Goal: Transaction & Acquisition: Purchase product/service

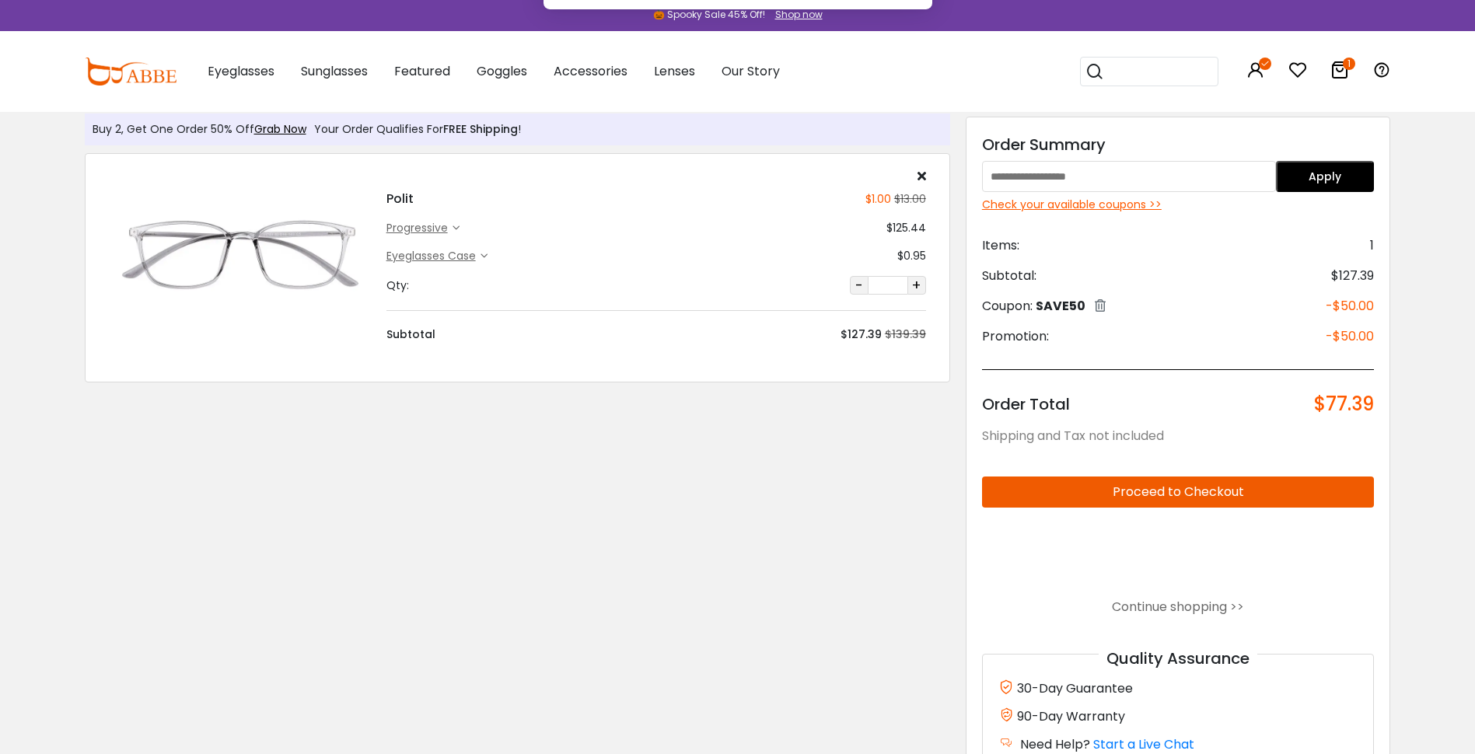
click at [380, 12] on button "Later" at bounding box center [771, 100] width 71 height 39
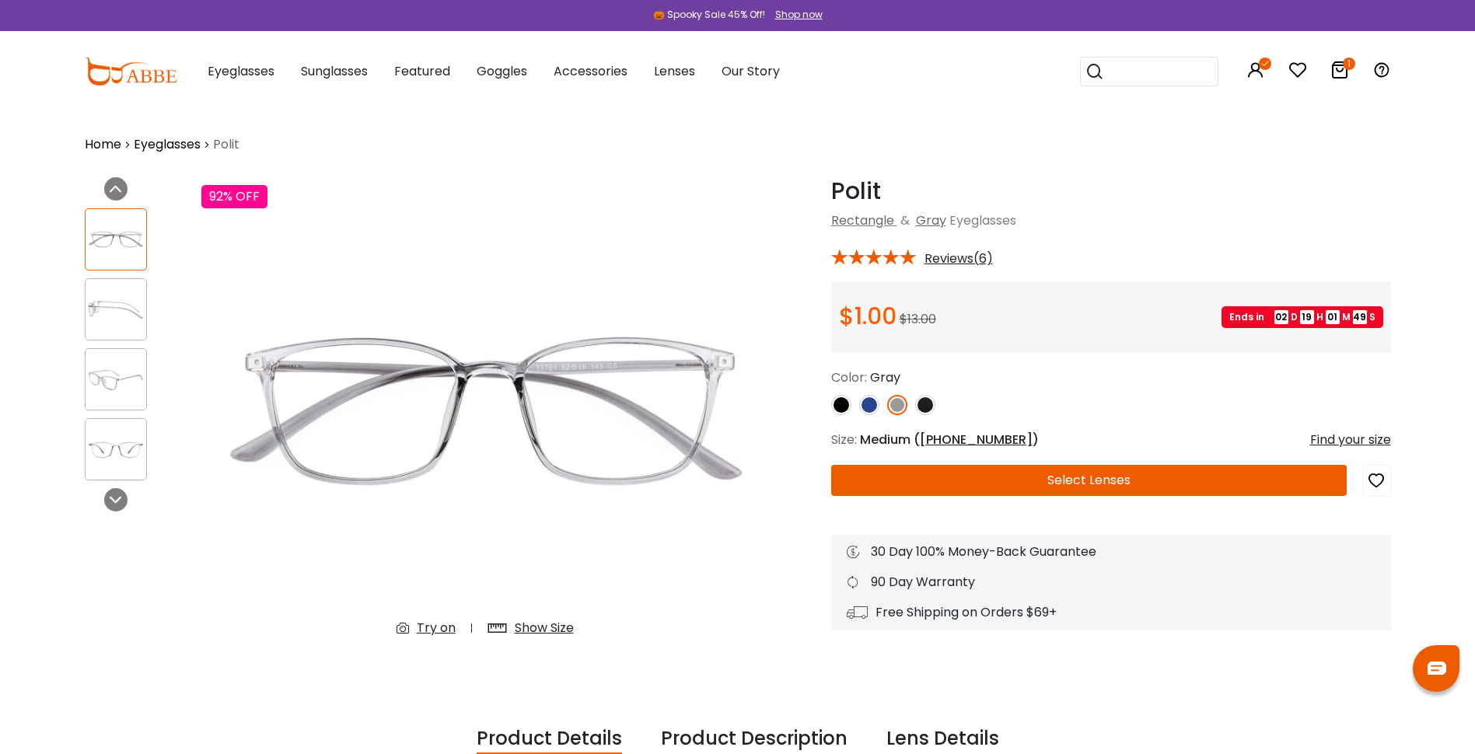
click at [1331, 75] on icon at bounding box center [1340, 70] width 19 height 19
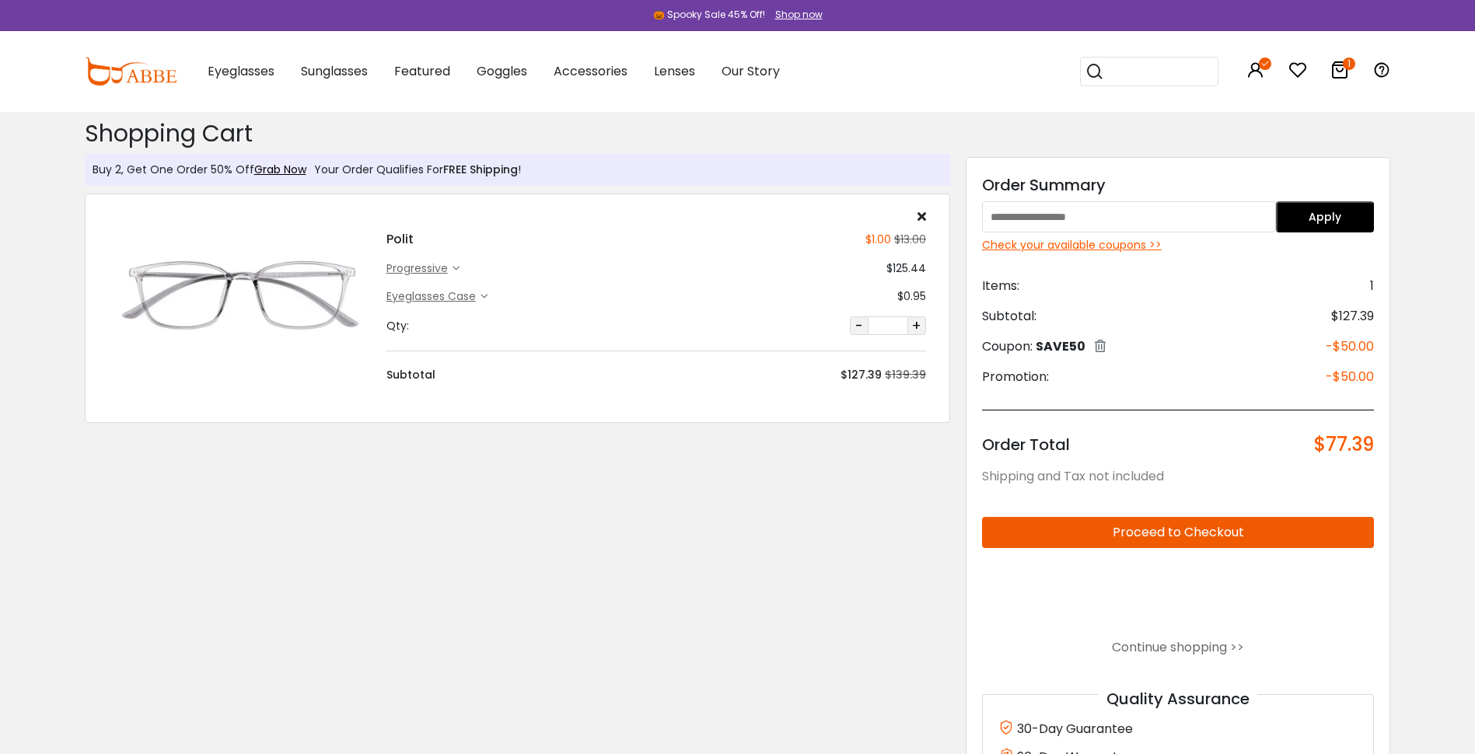
click at [254, 278] on img at bounding box center [240, 296] width 262 height 131
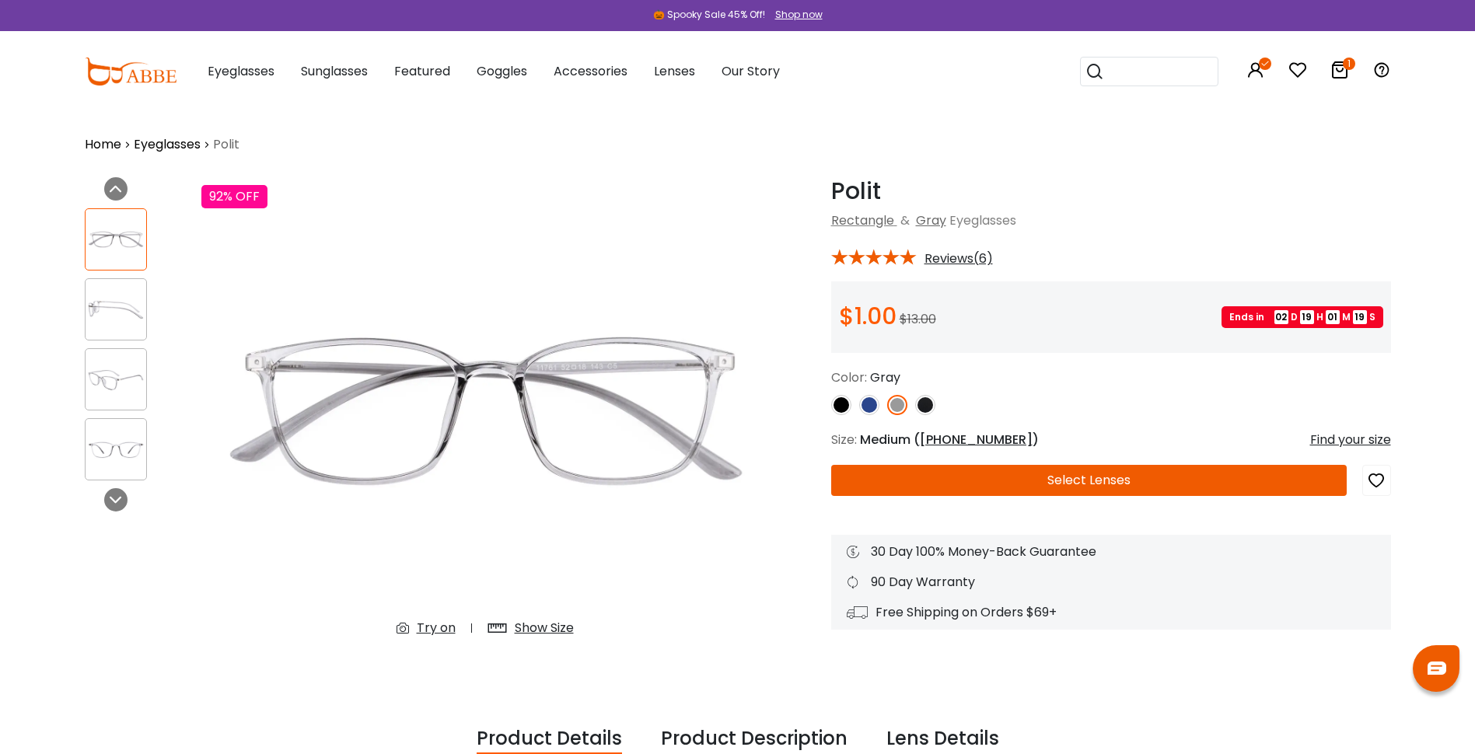
click at [851, 476] on button "Select Lenses" at bounding box center [1089, 480] width 516 height 31
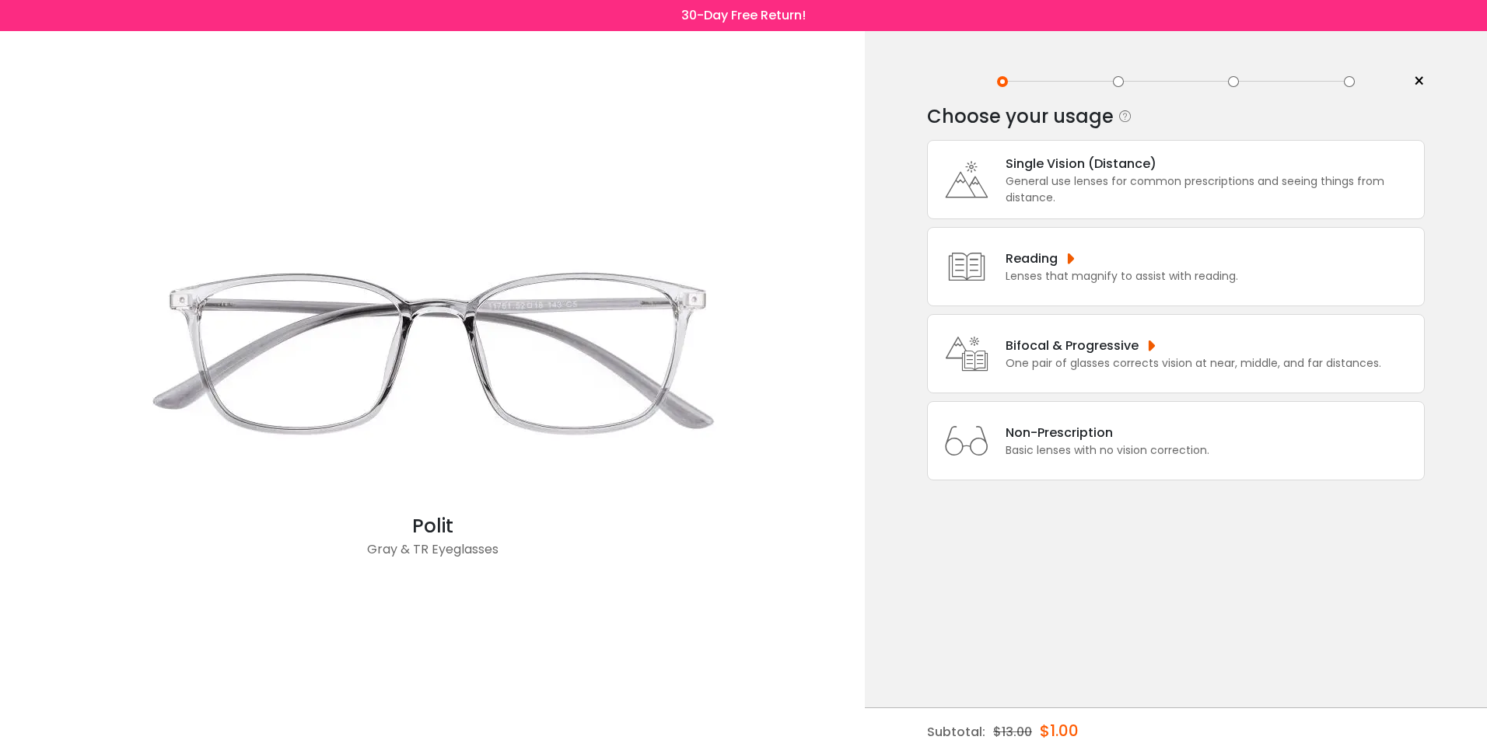
click at [1037, 349] on div "Bifocal & Progressive" at bounding box center [1193, 345] width 376 height 19
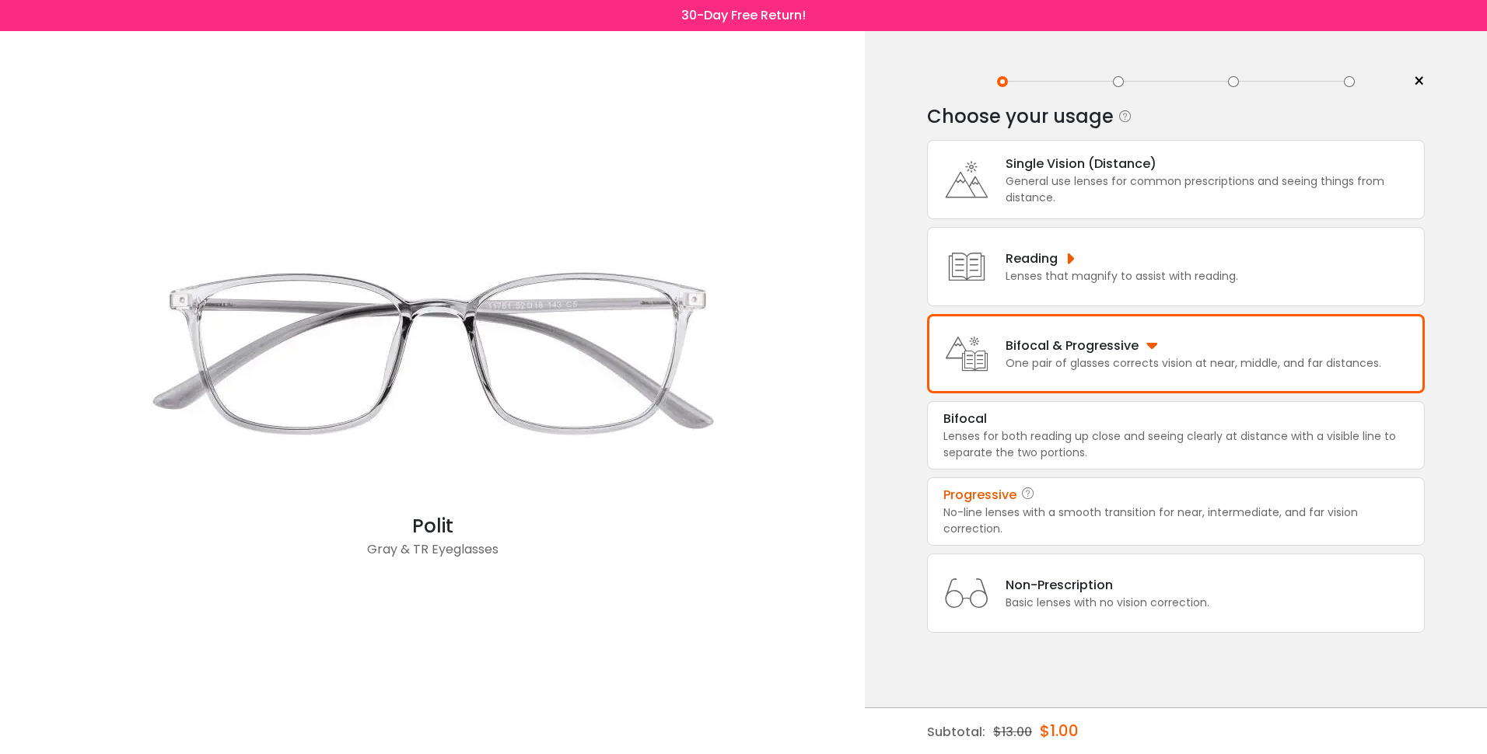
click at [1079, 505] on div "No-line lenses with a smooth transition for near, intermediate, and far vision …" at bounding box center [1175, 521] width 465 height 33
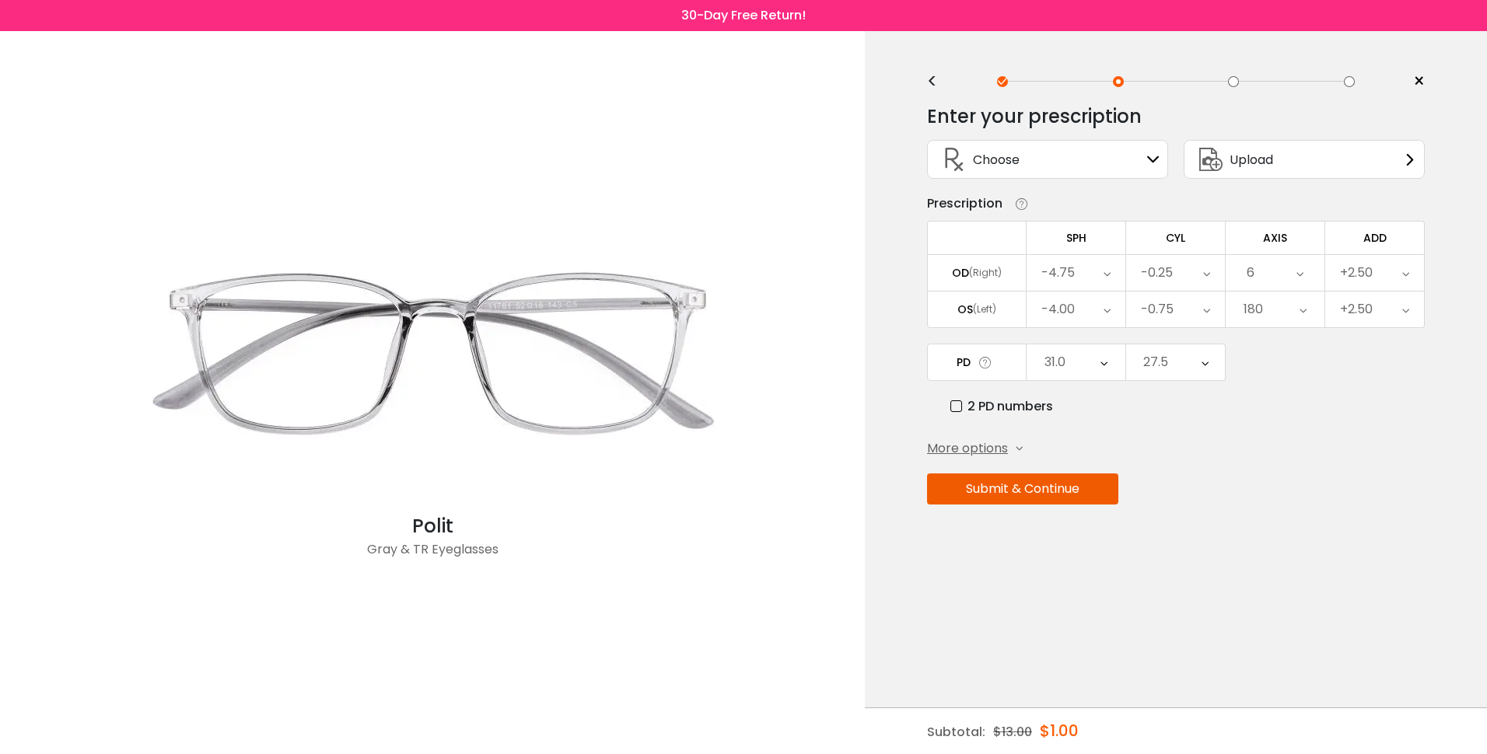
click at [1021, 484] on button "Submit & Continue" at bounding box center [1022, 489] width 191 height 31
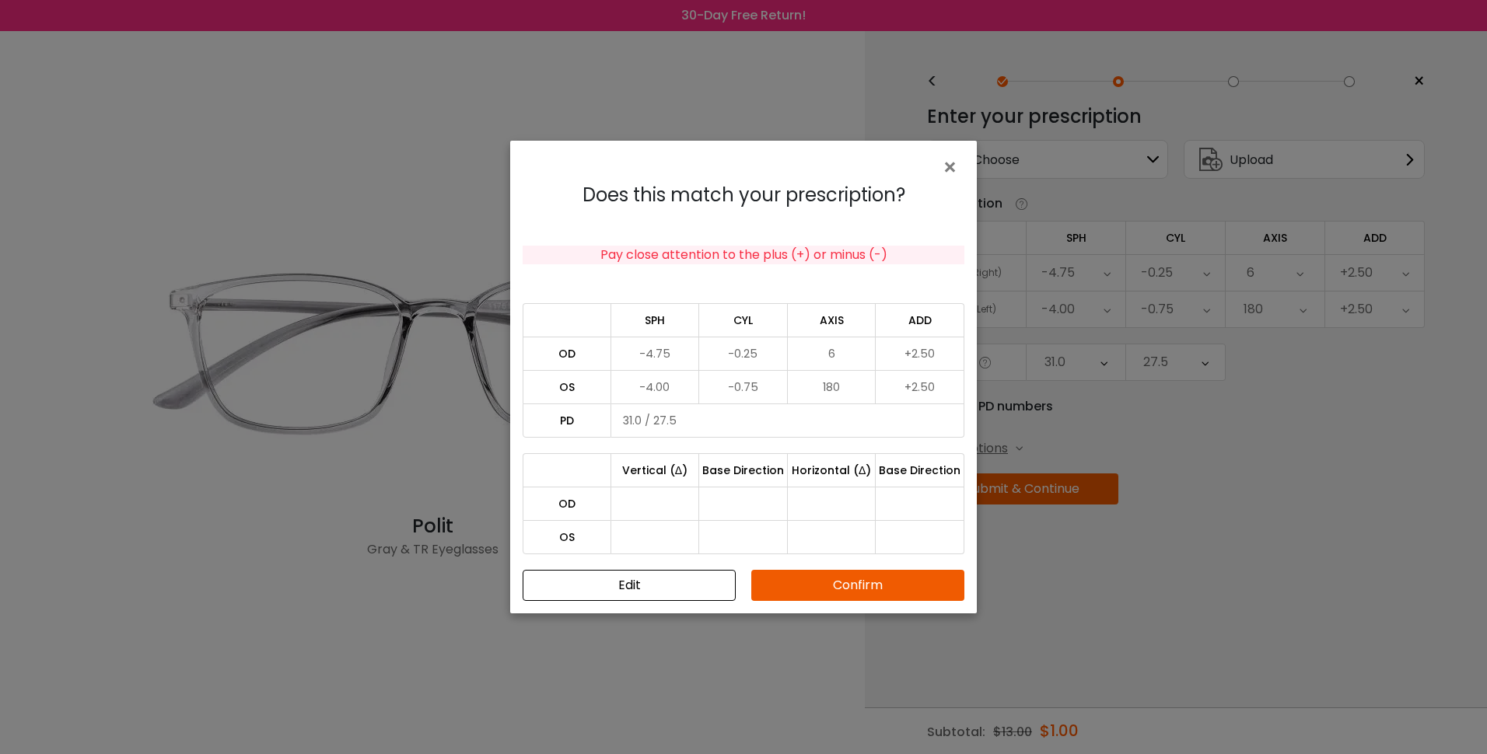
click at [867, 581] on button "Confirm" at bounding box center [857, 585] width 213 height 31
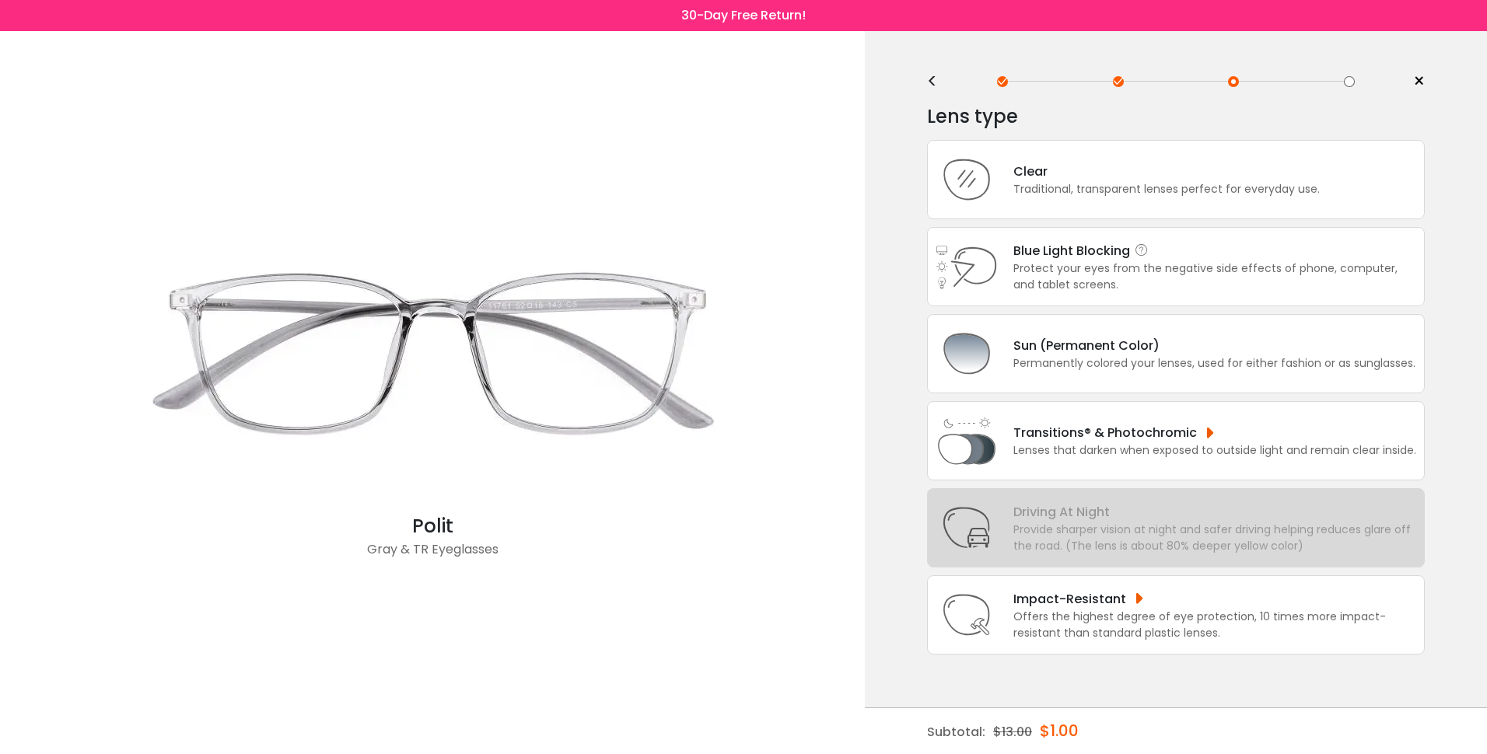
click at [1121, 271] on div "Protect your eyes from the negative side effects of phone, computer, and tablet…" at bounding box center [1214, 277] width 403 height 33
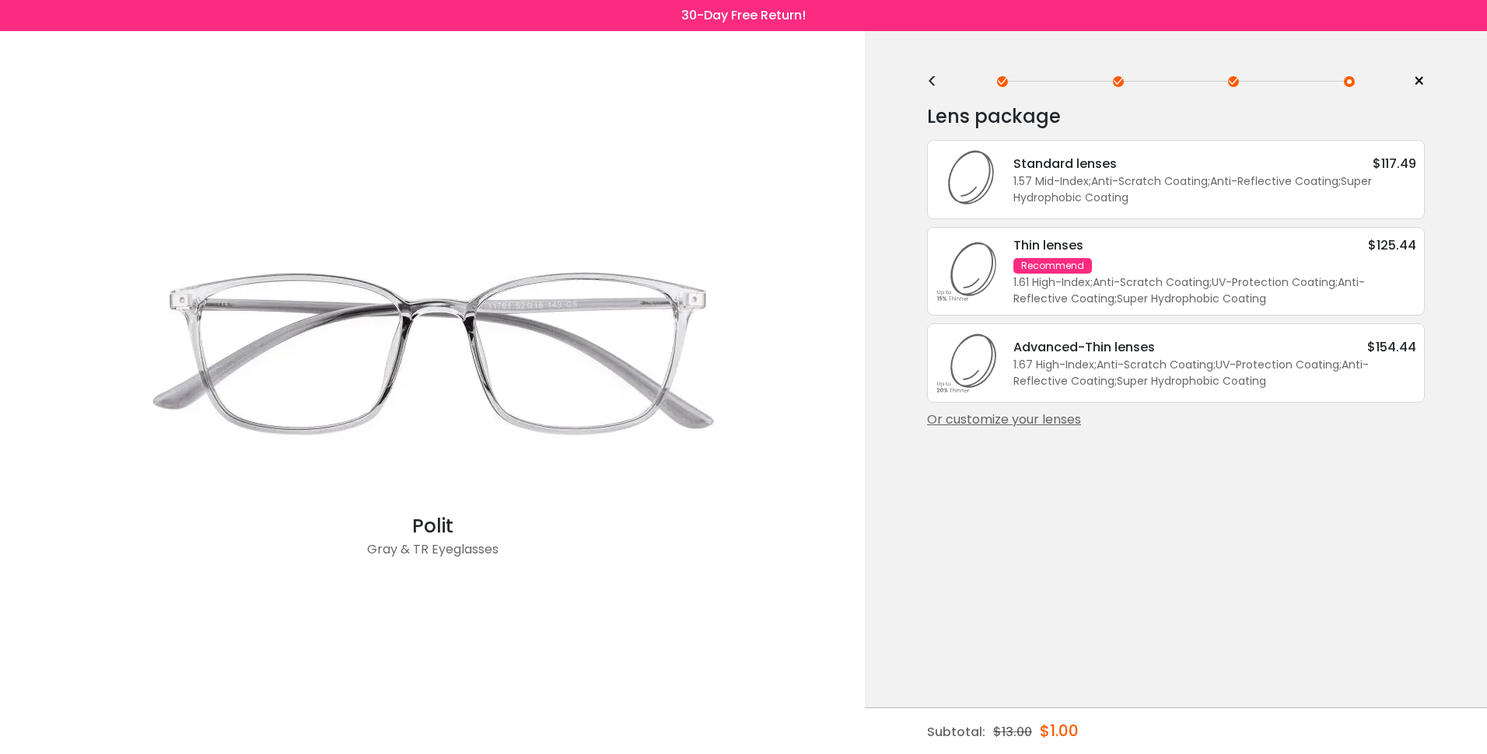
click at [1153, 268] on div "Thin lenses $125.44 Recommend 1.61 High-Index ; Anti-Scratch Coating ; UV-Prote…" at bounding box center [1207, 272] width 418 height 72
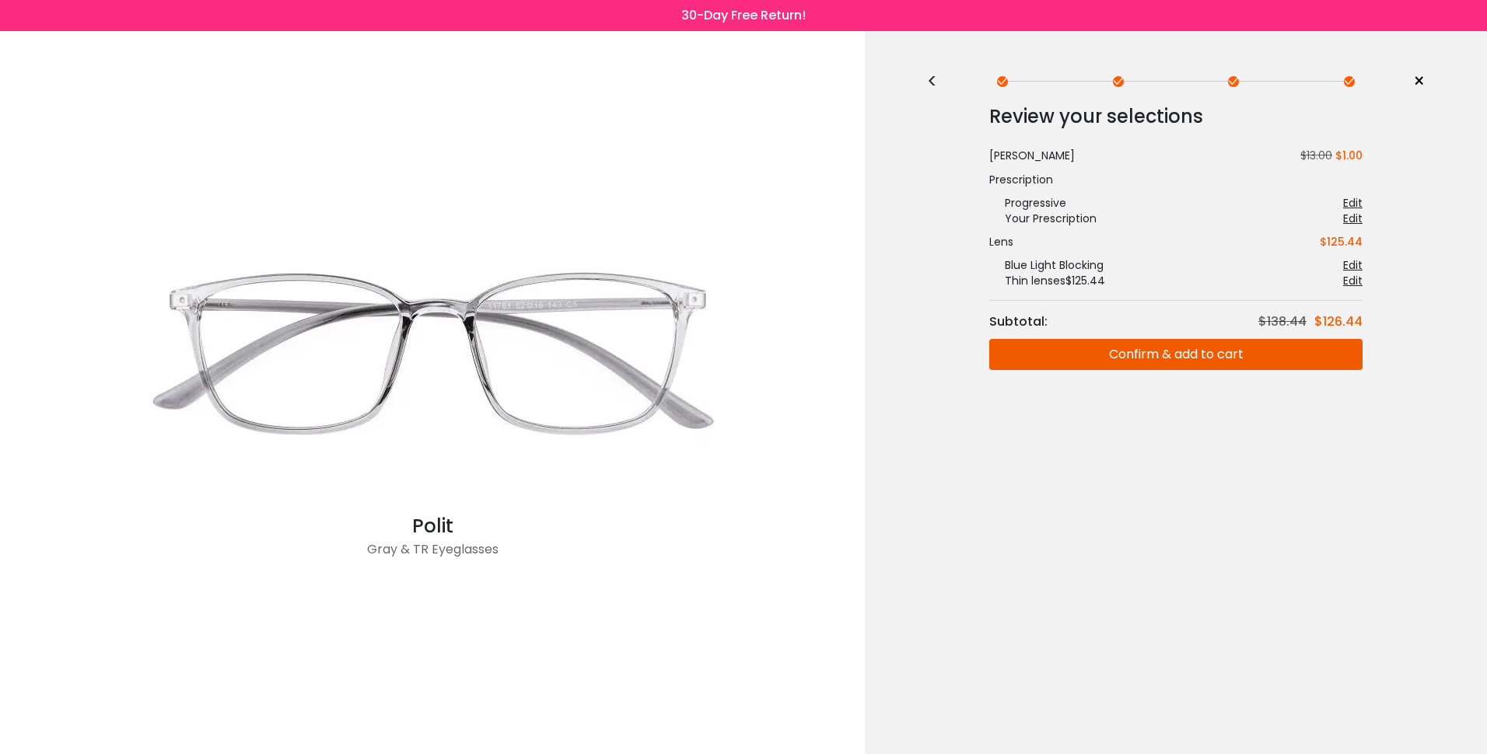
click at [1194, 360] on button "Confirm & add to cart" at bounding box center [1175, 354] width 373 height 31
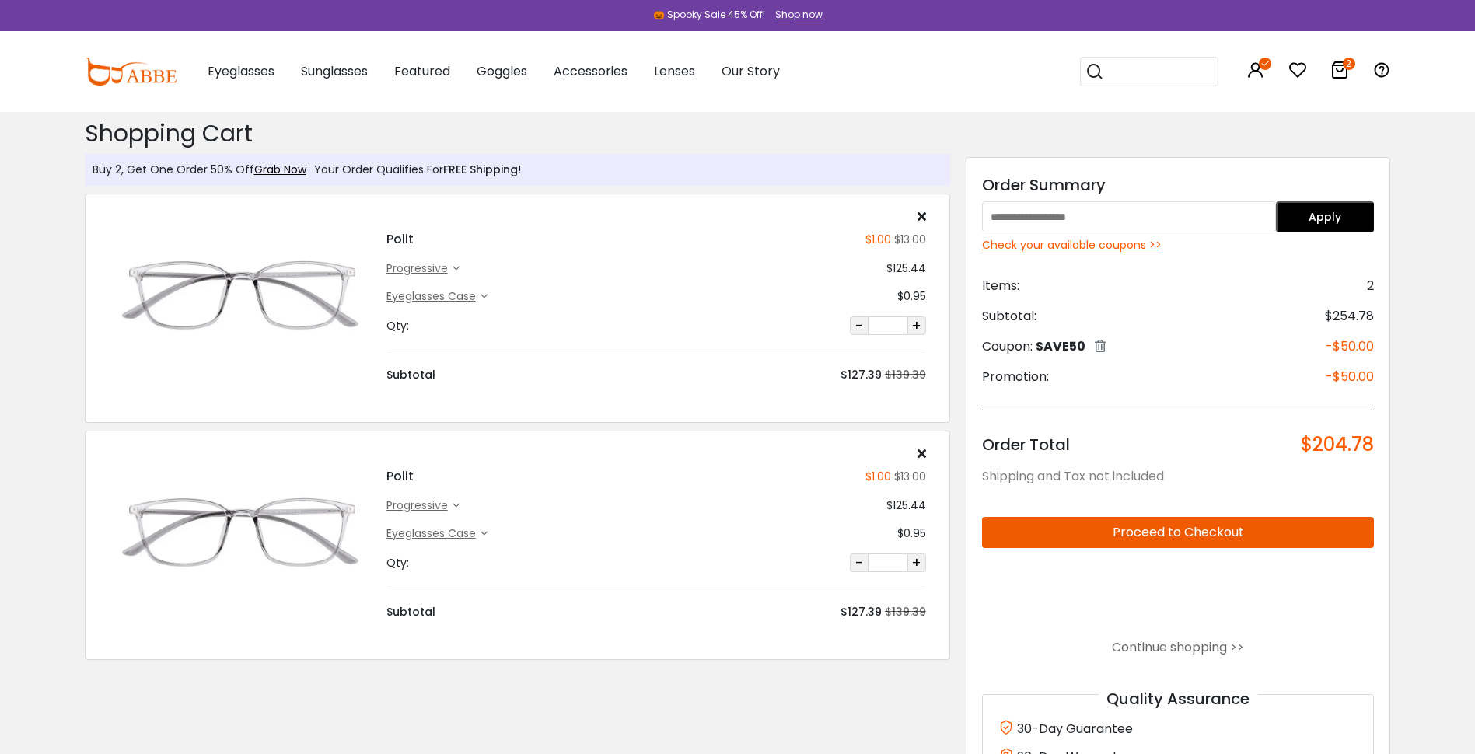
click at [922, 453] on icon at bounding box center [922, 453] width 9 height 12
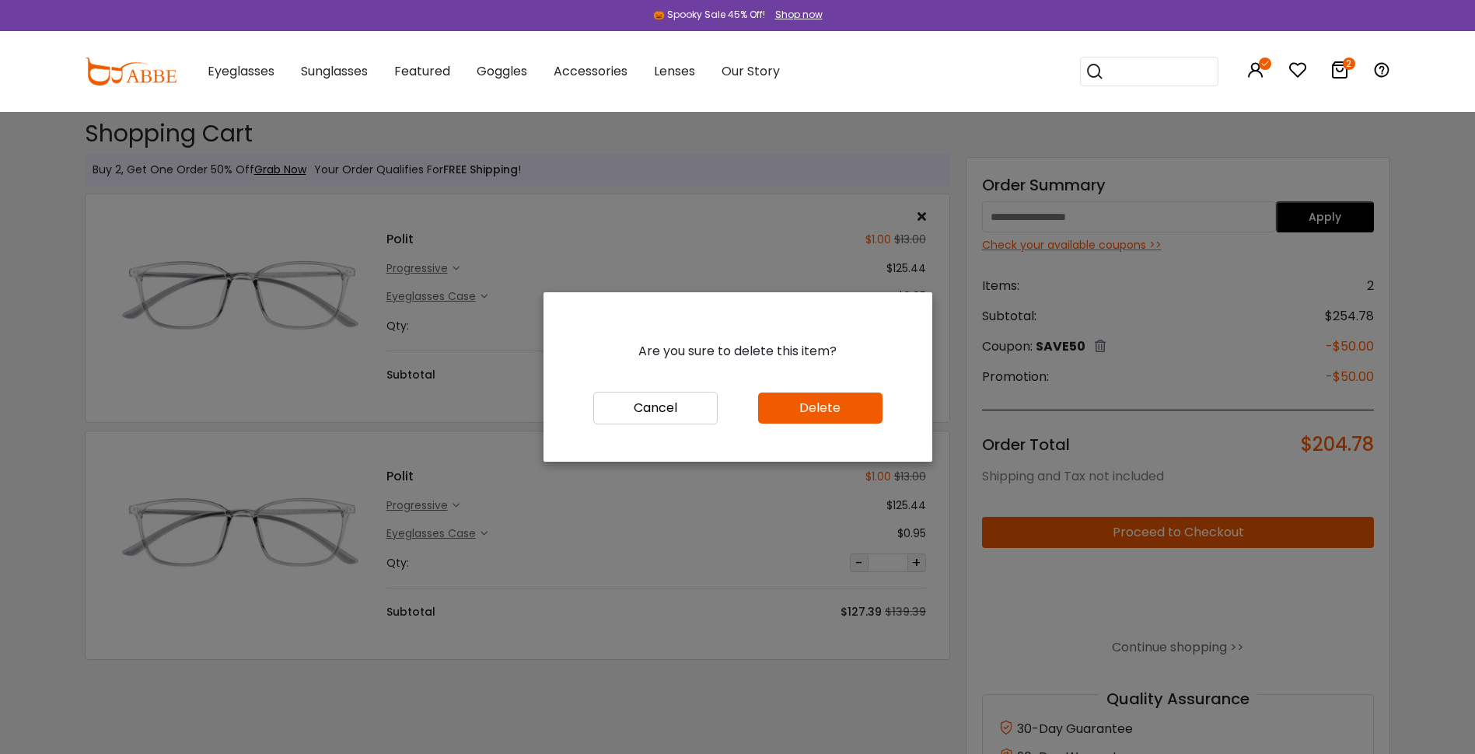
click at [838, 413] on button "Delete" at bounding box center [820, 408] width 124 height 31
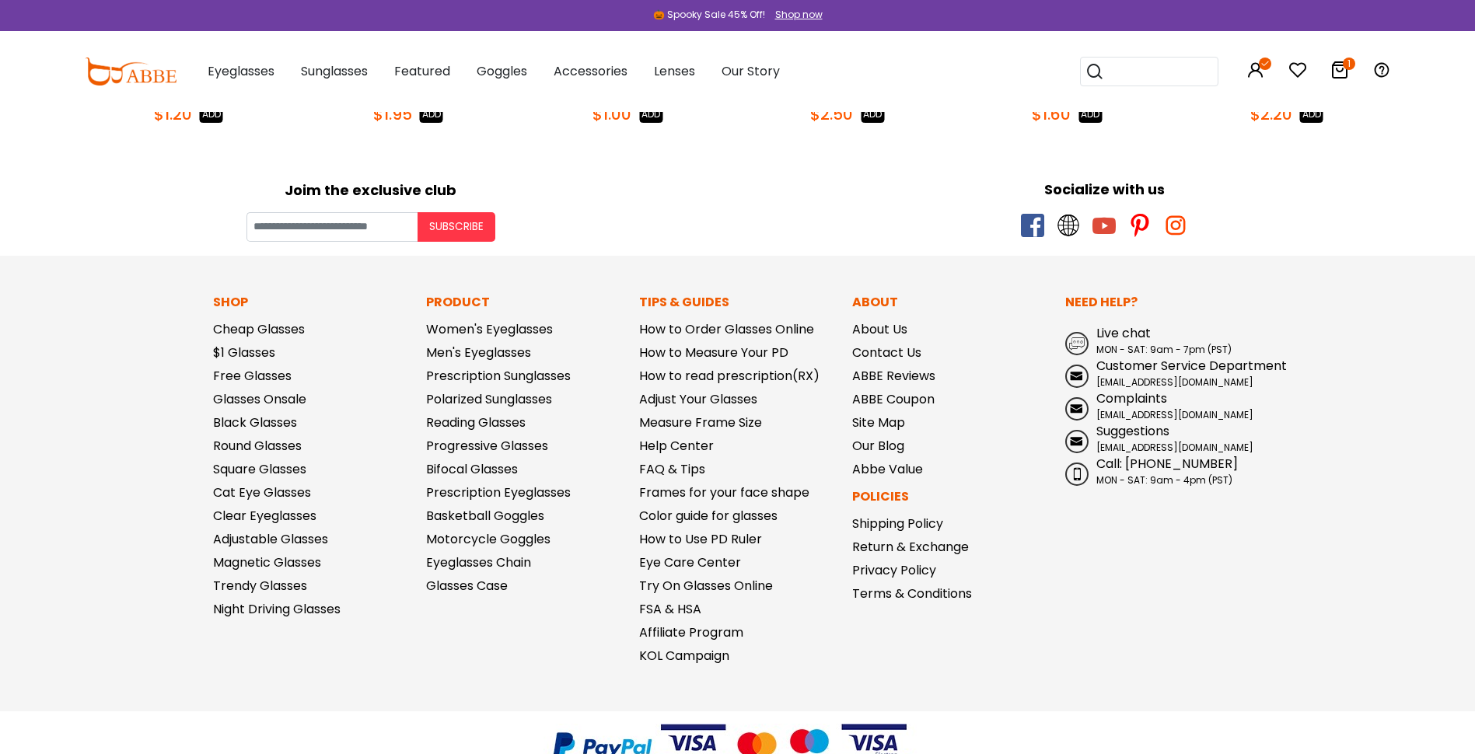
scroll to position [1052, 0]
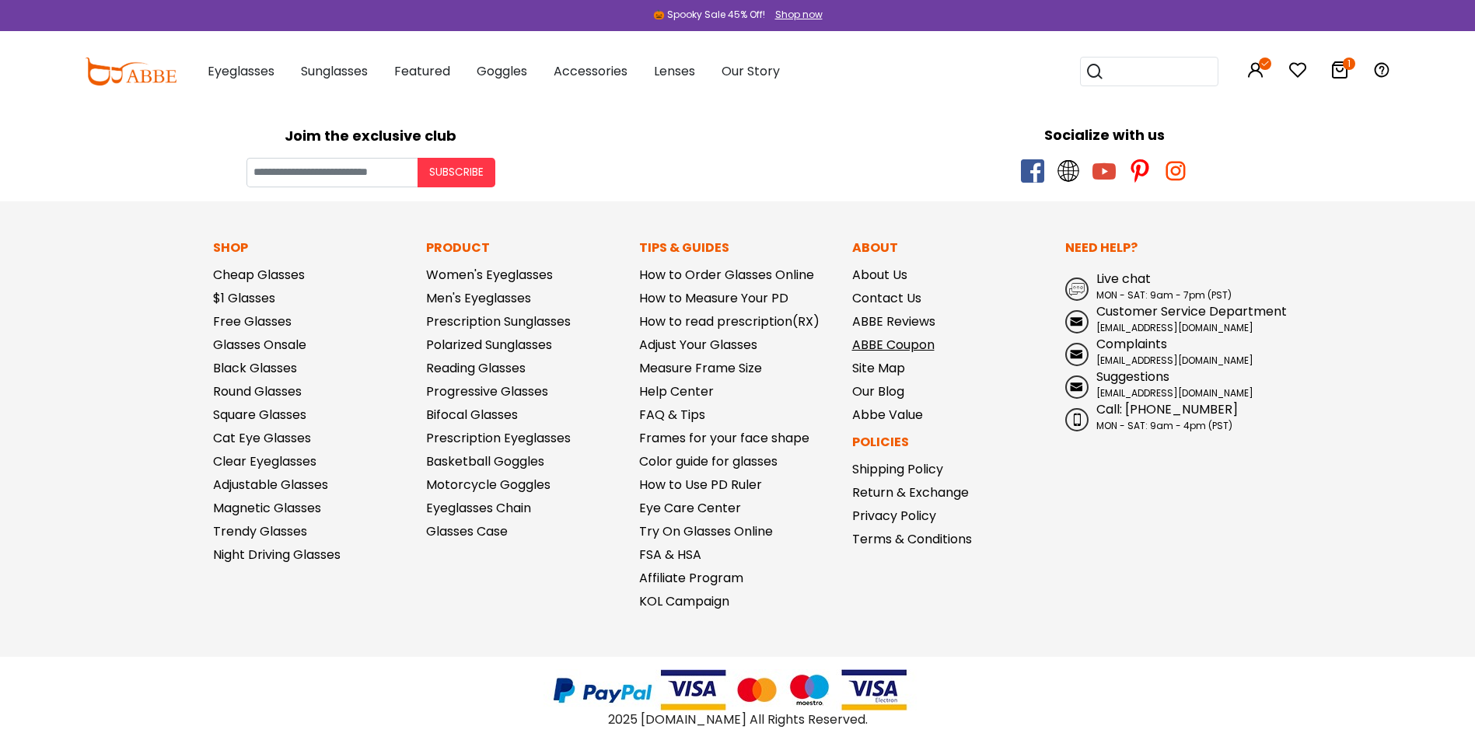
click at [901, 348] on link "ABBE Coupon" at bounding box center [893, 345] width 82 height 18
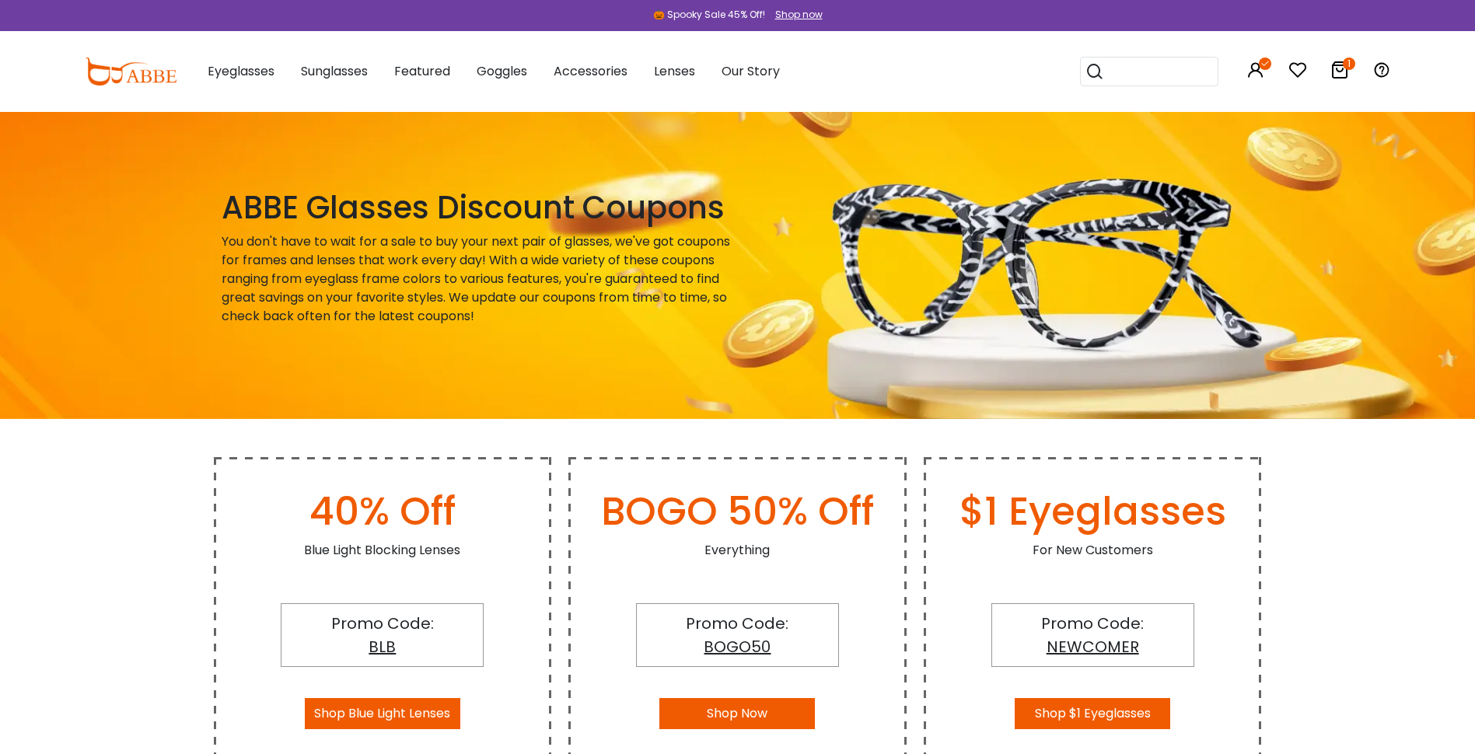
click at [1346, 61] on icon "1" at bounding box center [1349, 64] width 12 height 12
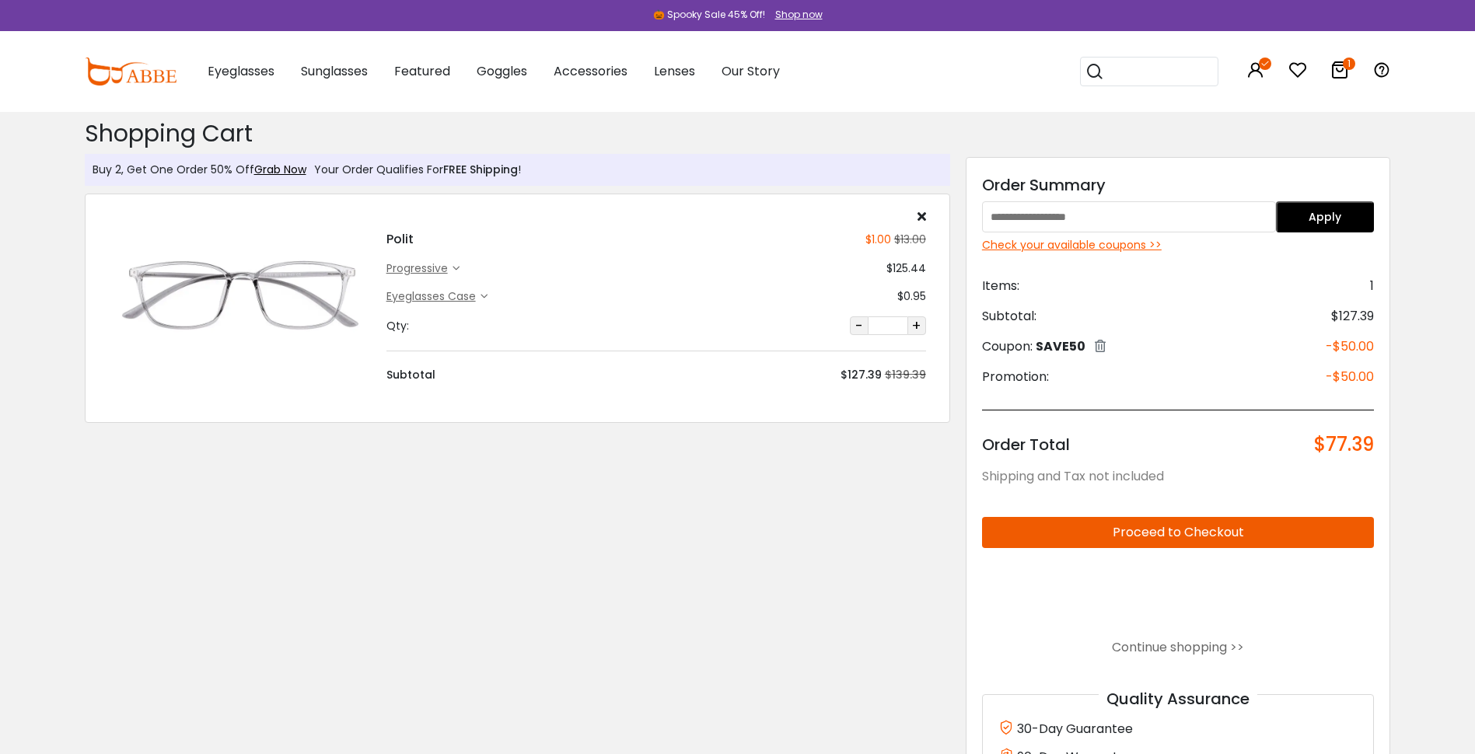
click at [247, 278] on img at bounding box center [240, 296] width 262 height 131
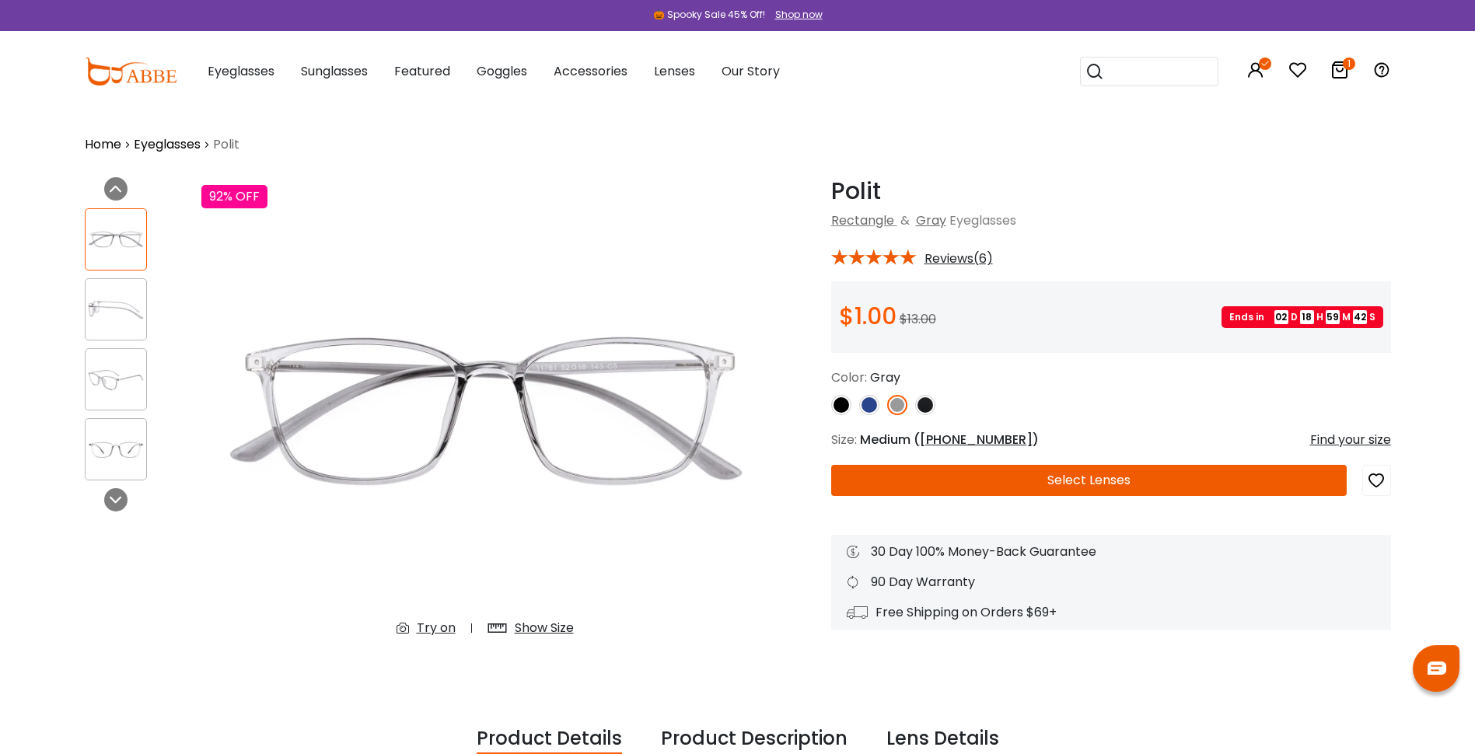
click at [842, 410] on img at bounding box center [841, 405] width 20 height 20
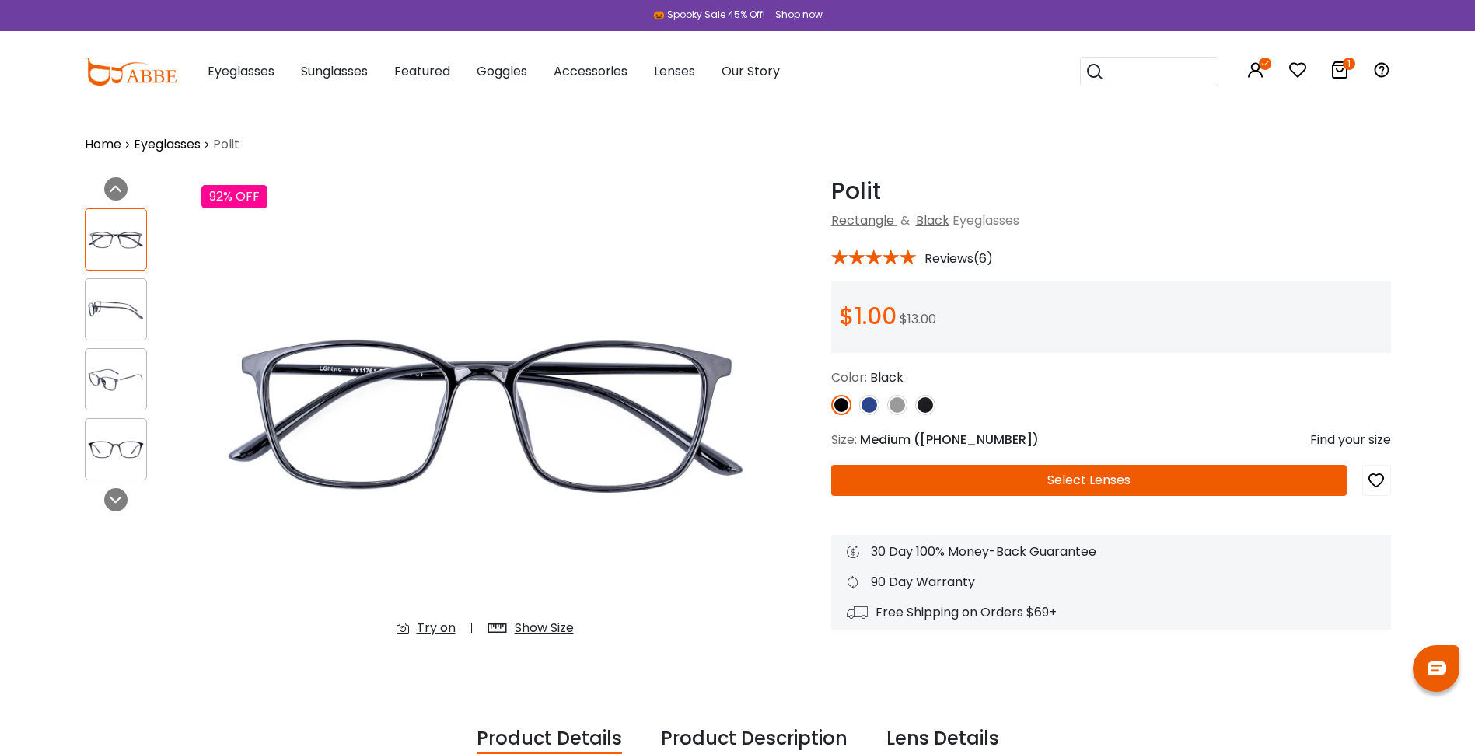
click at [923, 405] on img at bounding box center [925, 405] width 20 height 20
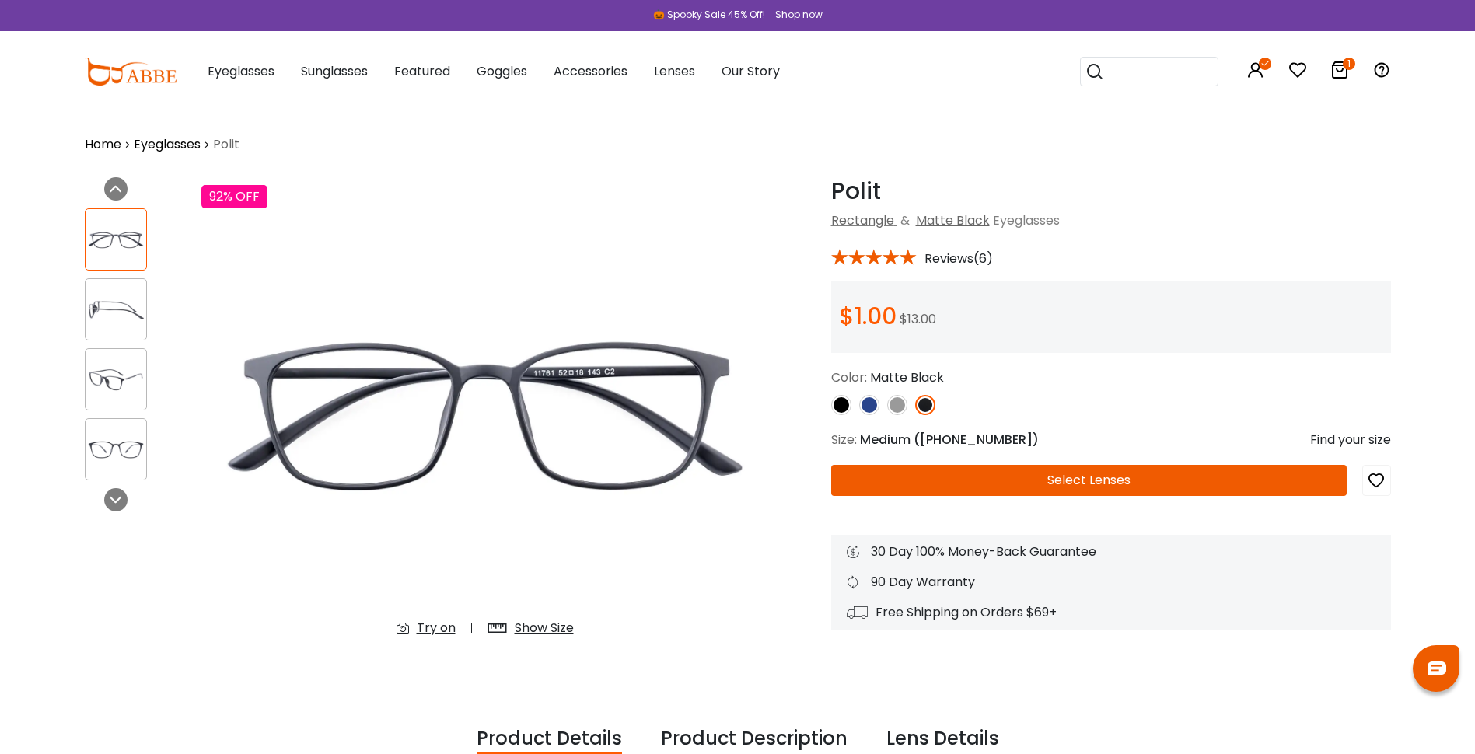
click at [897, 407] on img at bounding box center [897, 405] width 20 height 20
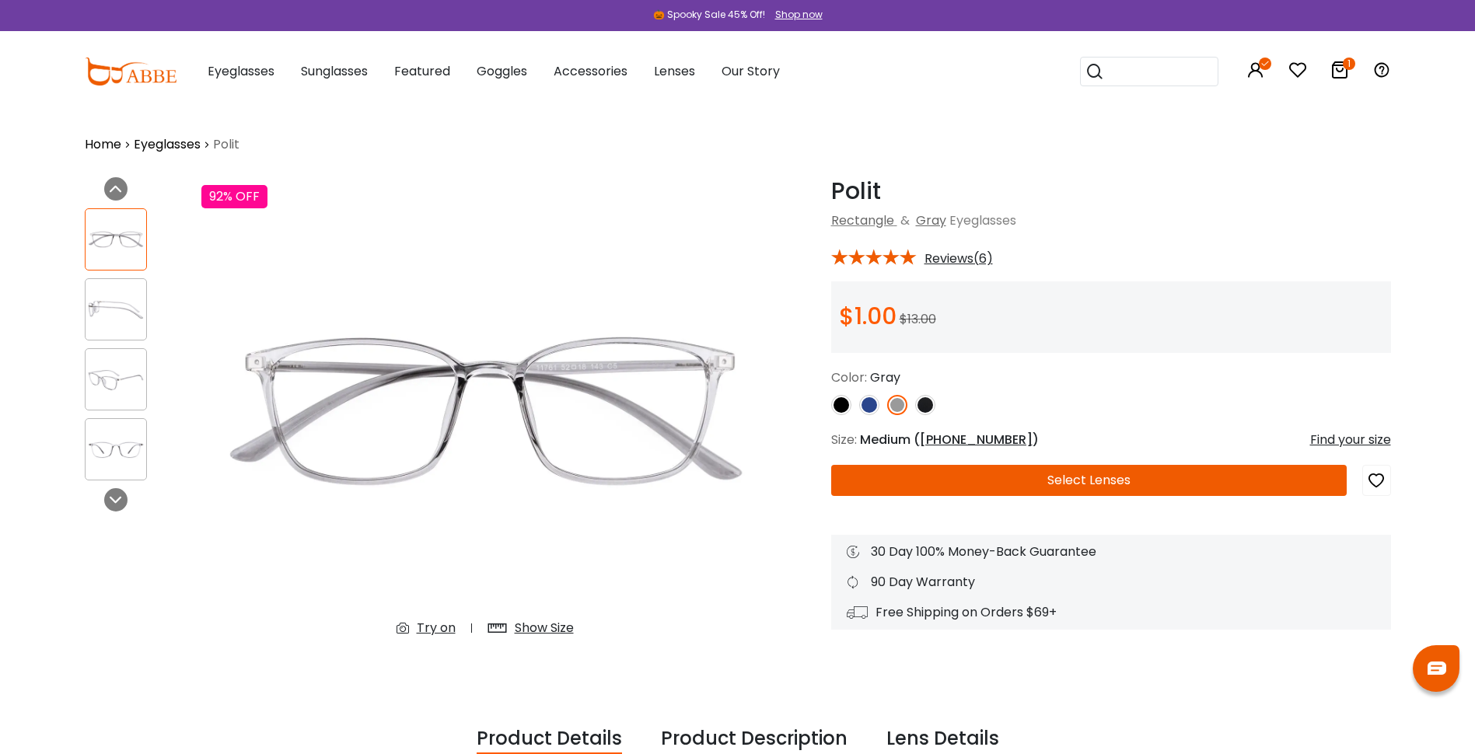
click at [114, 301] on img at bounding box center [116, 310] width 61 height 30
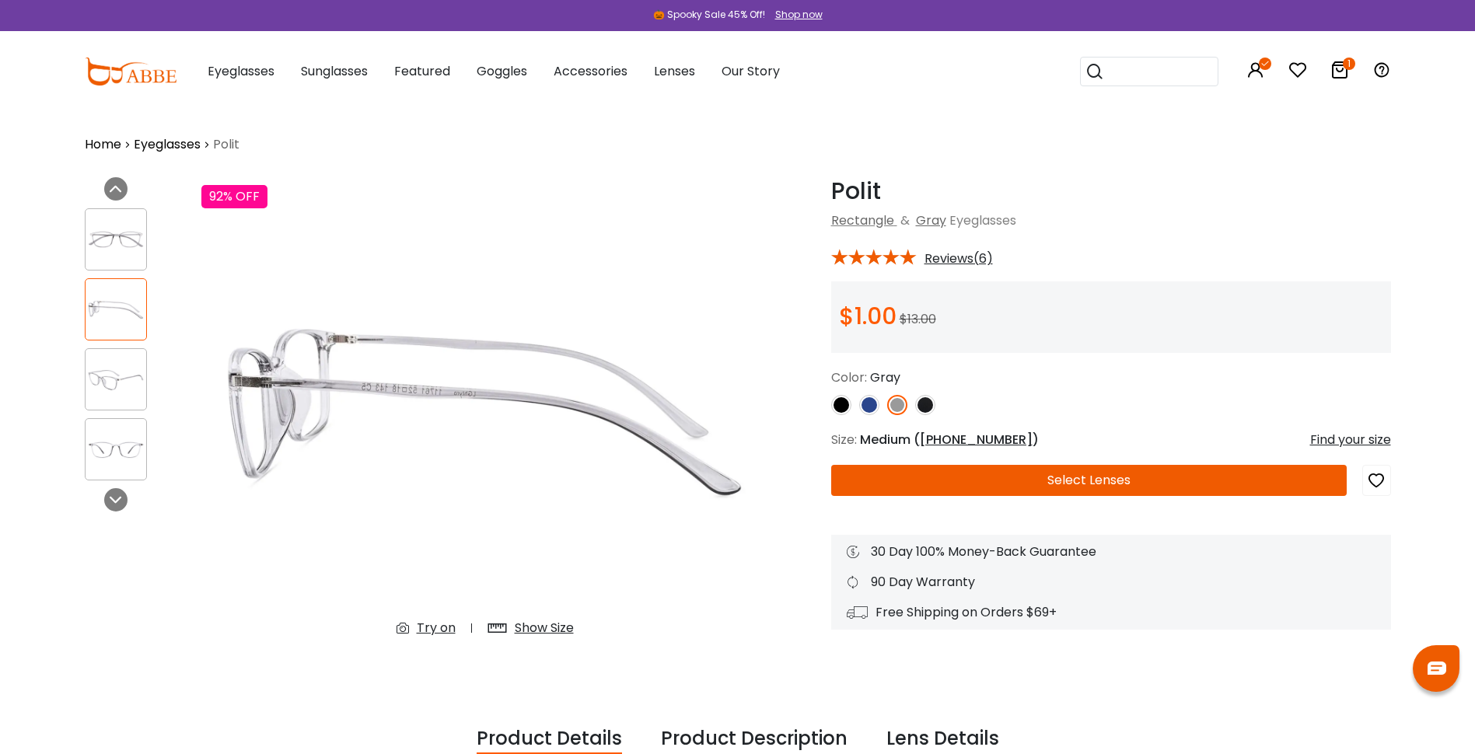
click at [123, 373] on img at bounding box center [116, 380] width 61 height 30
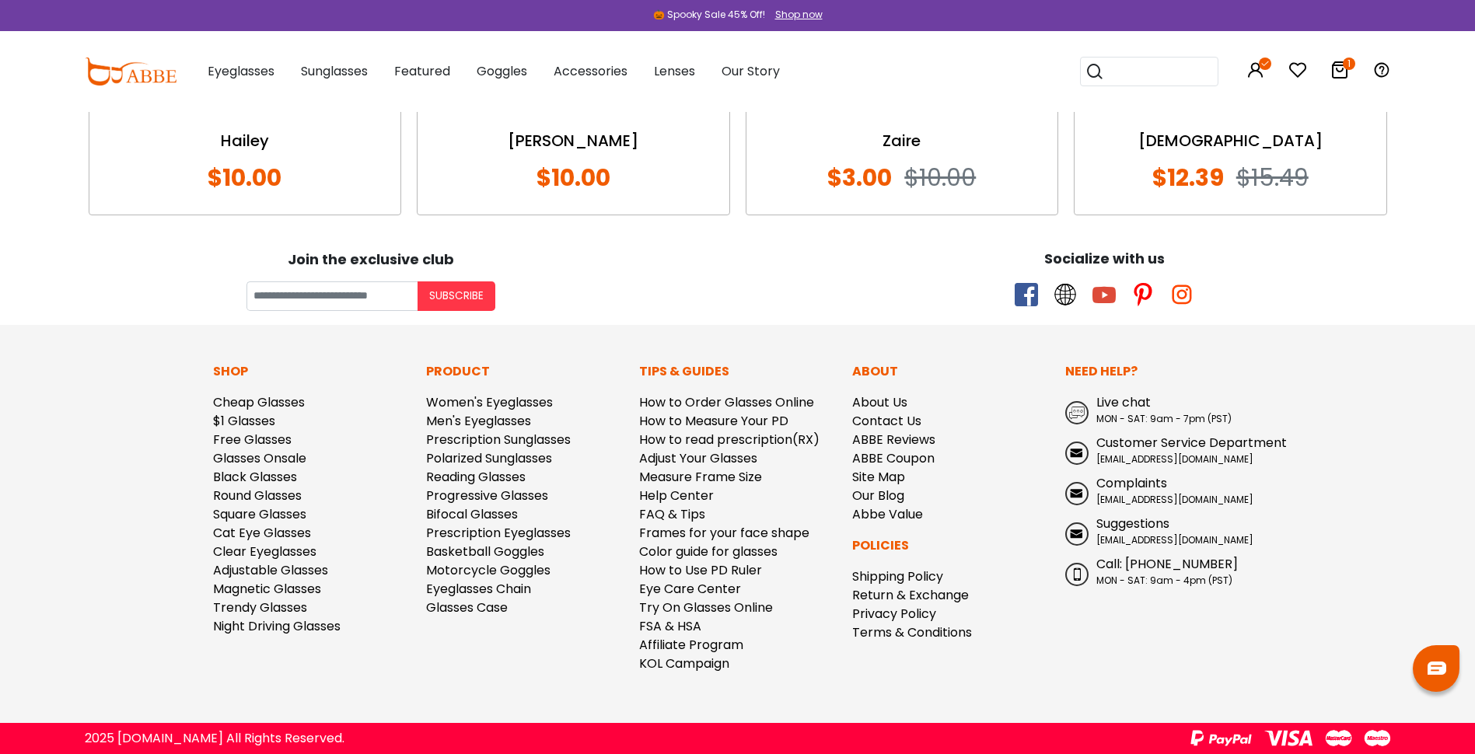
scroll to position [1817, 0]
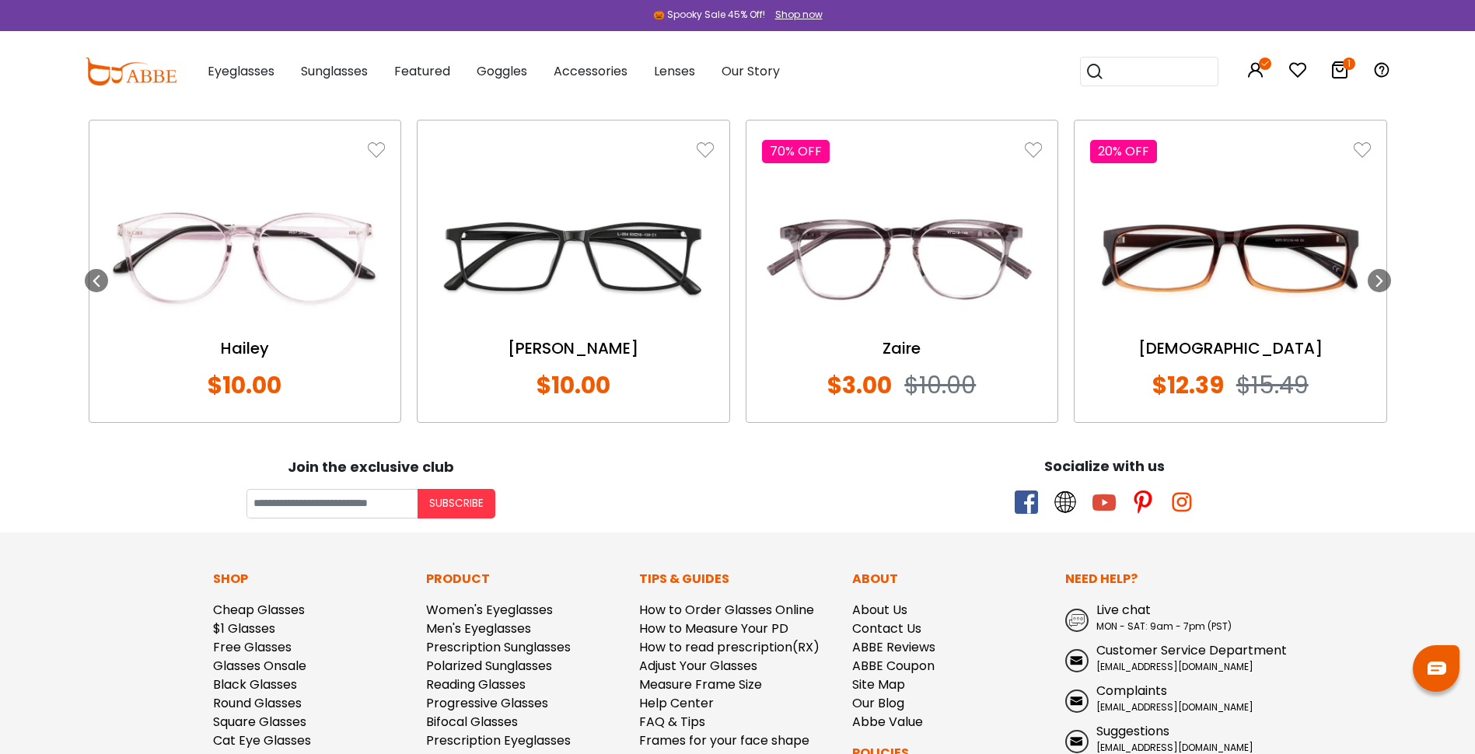
click at [895, 268] on img at bounding box center [902, 258] width 281 height 140
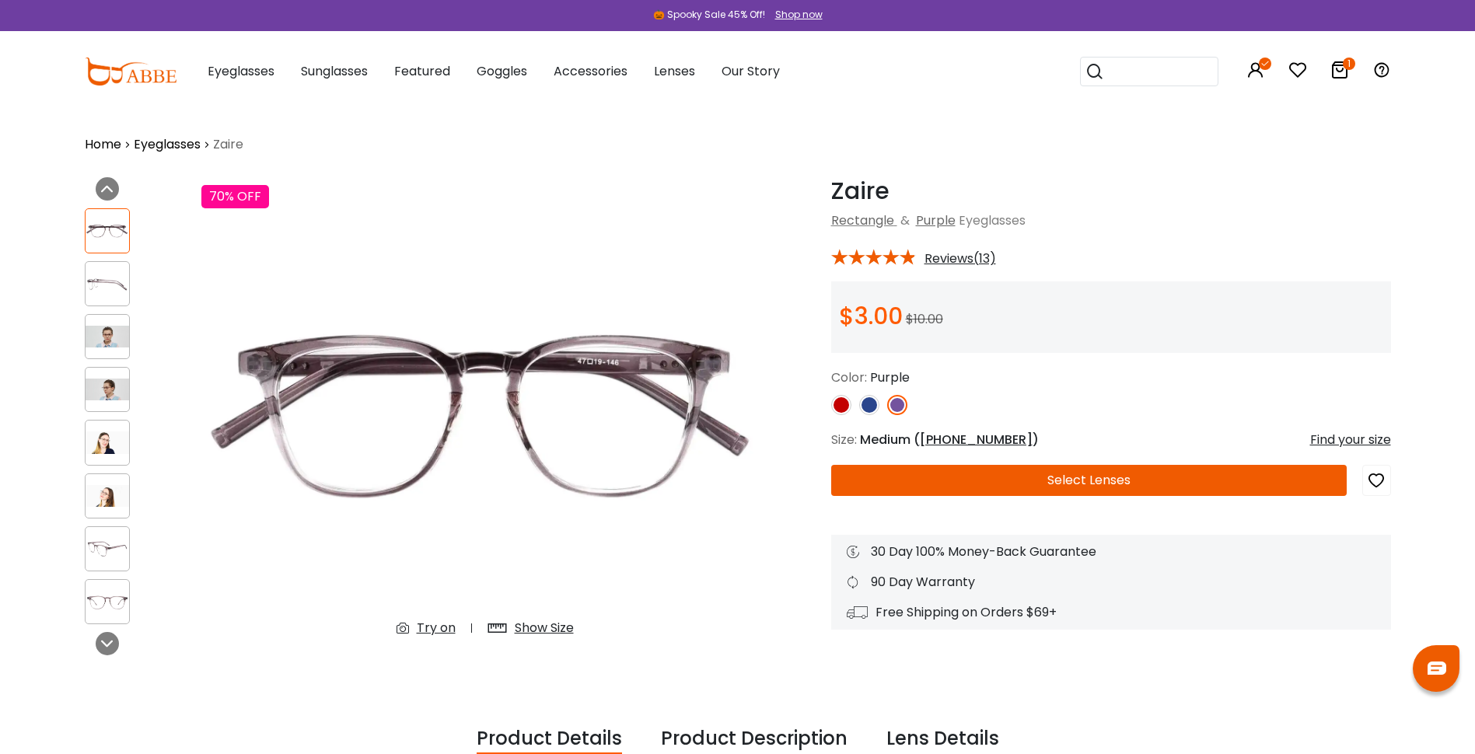
click at [871, 409] on img at bounding box center [869, 405] width 20 height 20
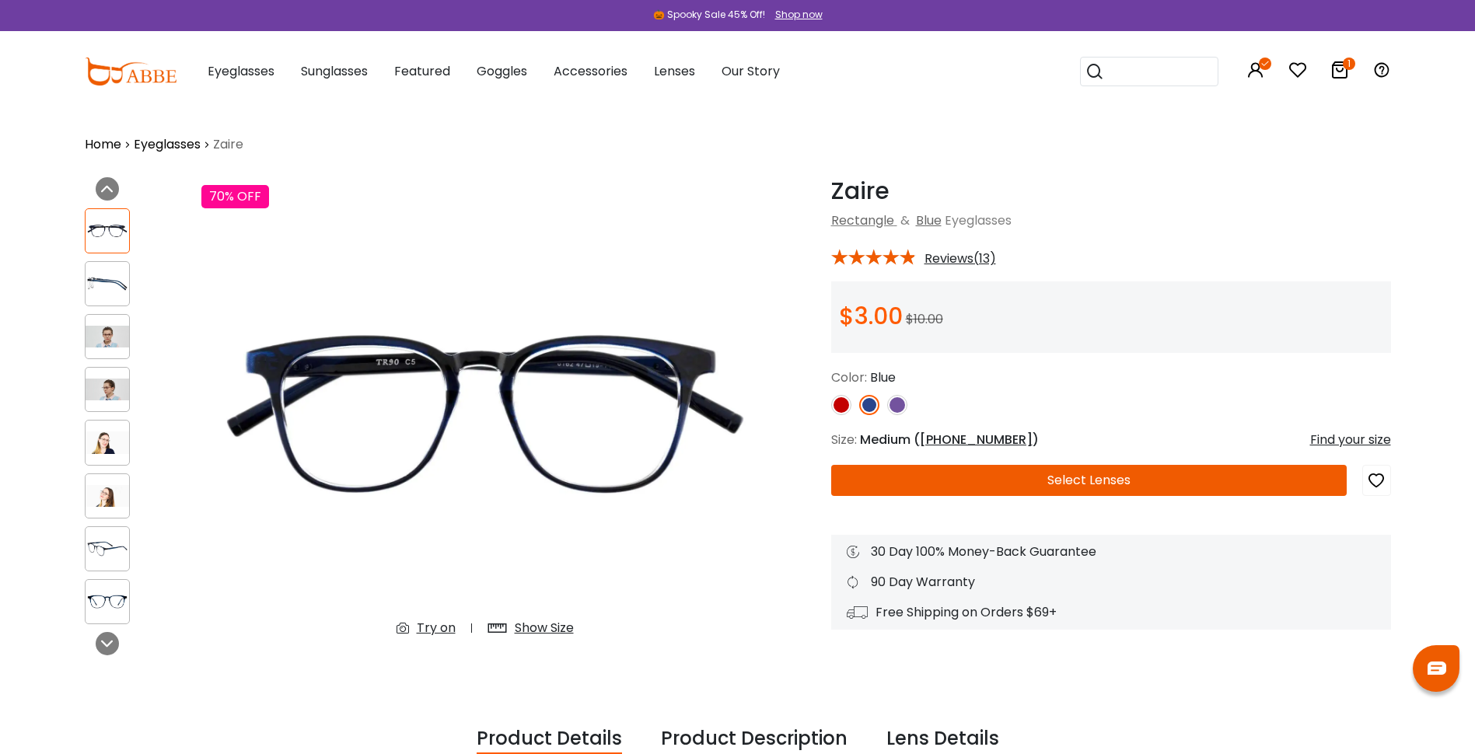
click at [841, 410] on img at bounding box center [841, 405] width 20 height 20
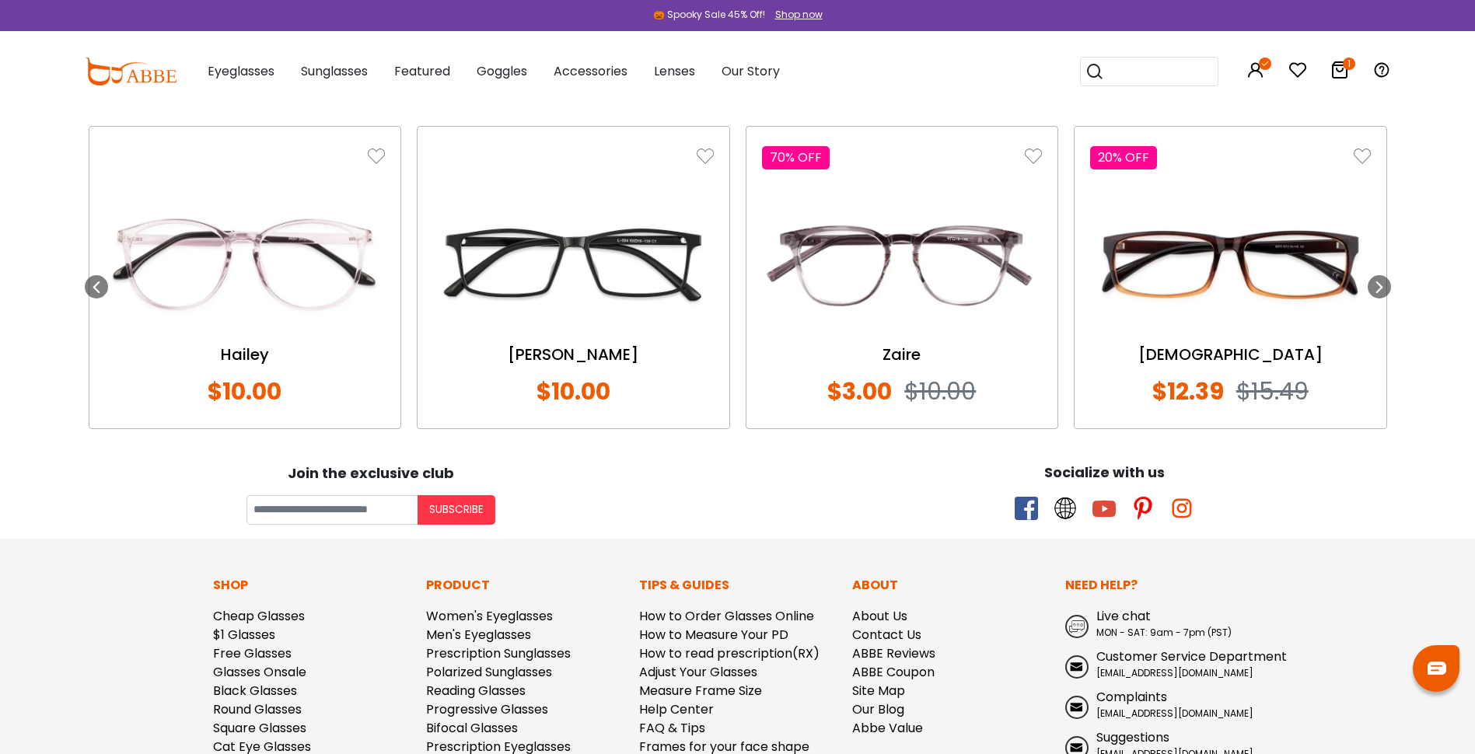
click at [535, 309] on img at bounding box center [573, 264] width 281 height 140
